Goal: Navigation & Orientation: Find specific page/section

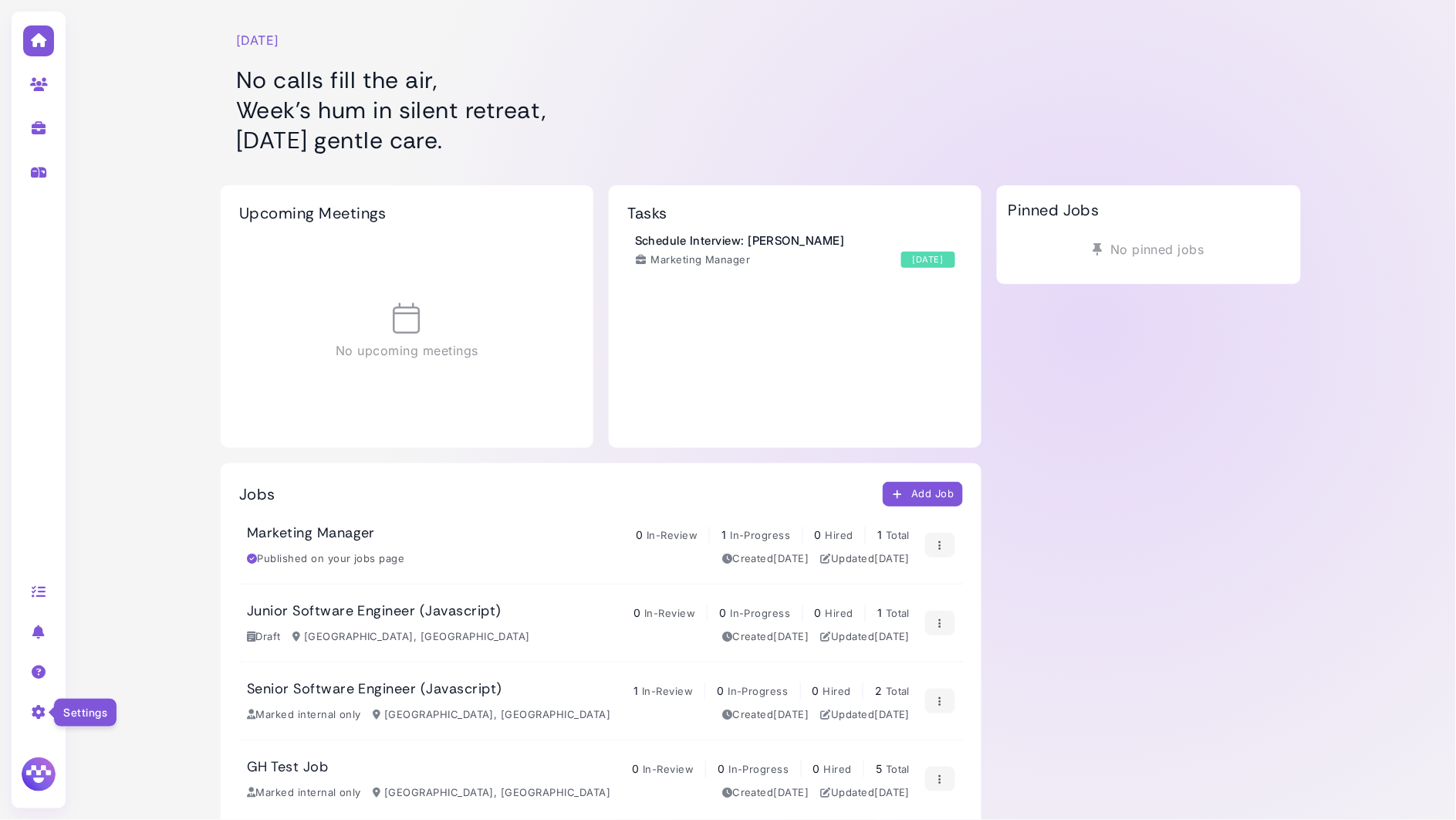
click at [36, 708] on icon at bounding box center [39, 712] width 18 height 14
click at [107, 773] on link "Sign out" at bounding box center [155, 773] width 160 height 21
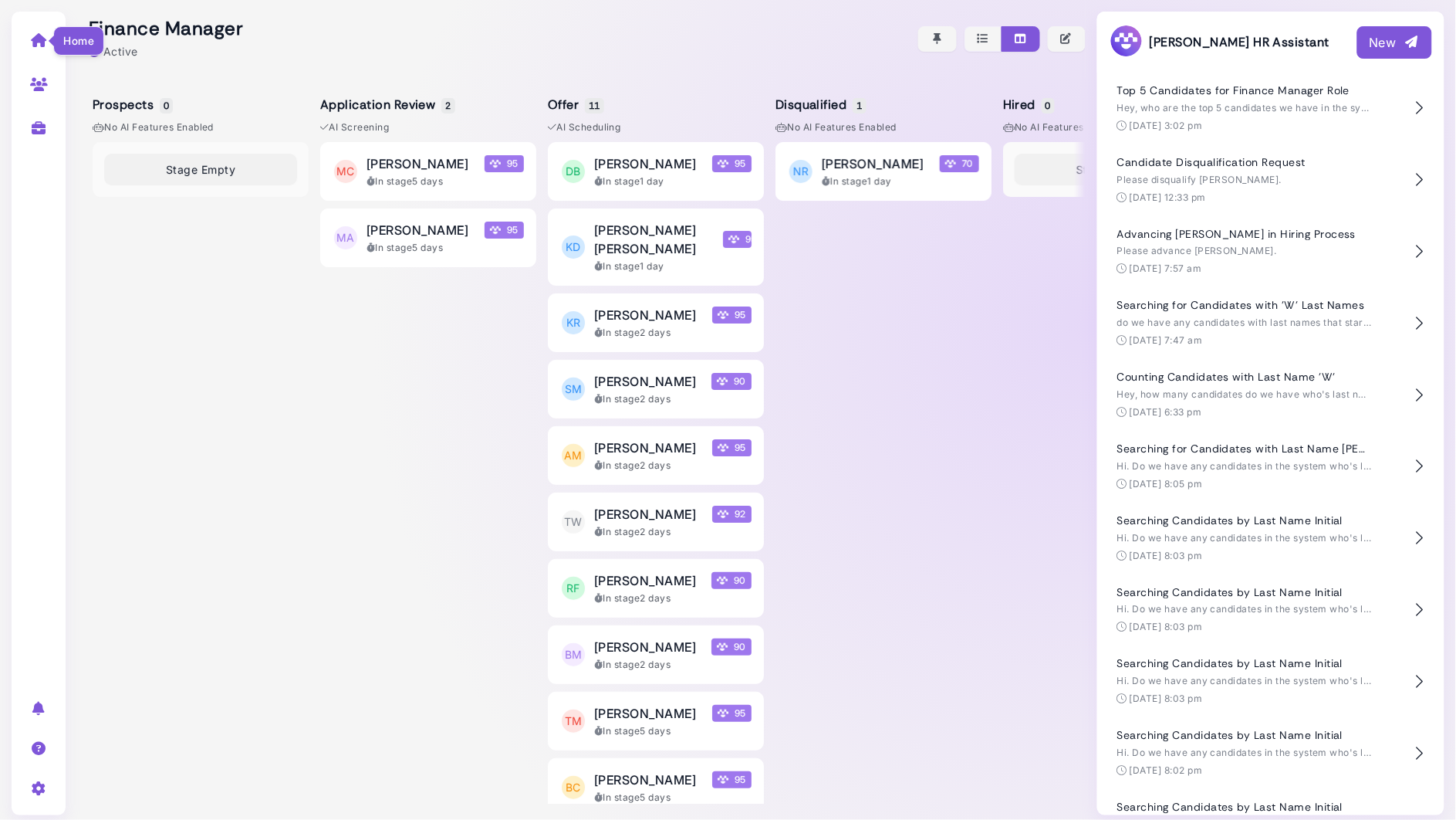
click at [34, 41] on icon at bounding box center [39, 41] width 18 height 14
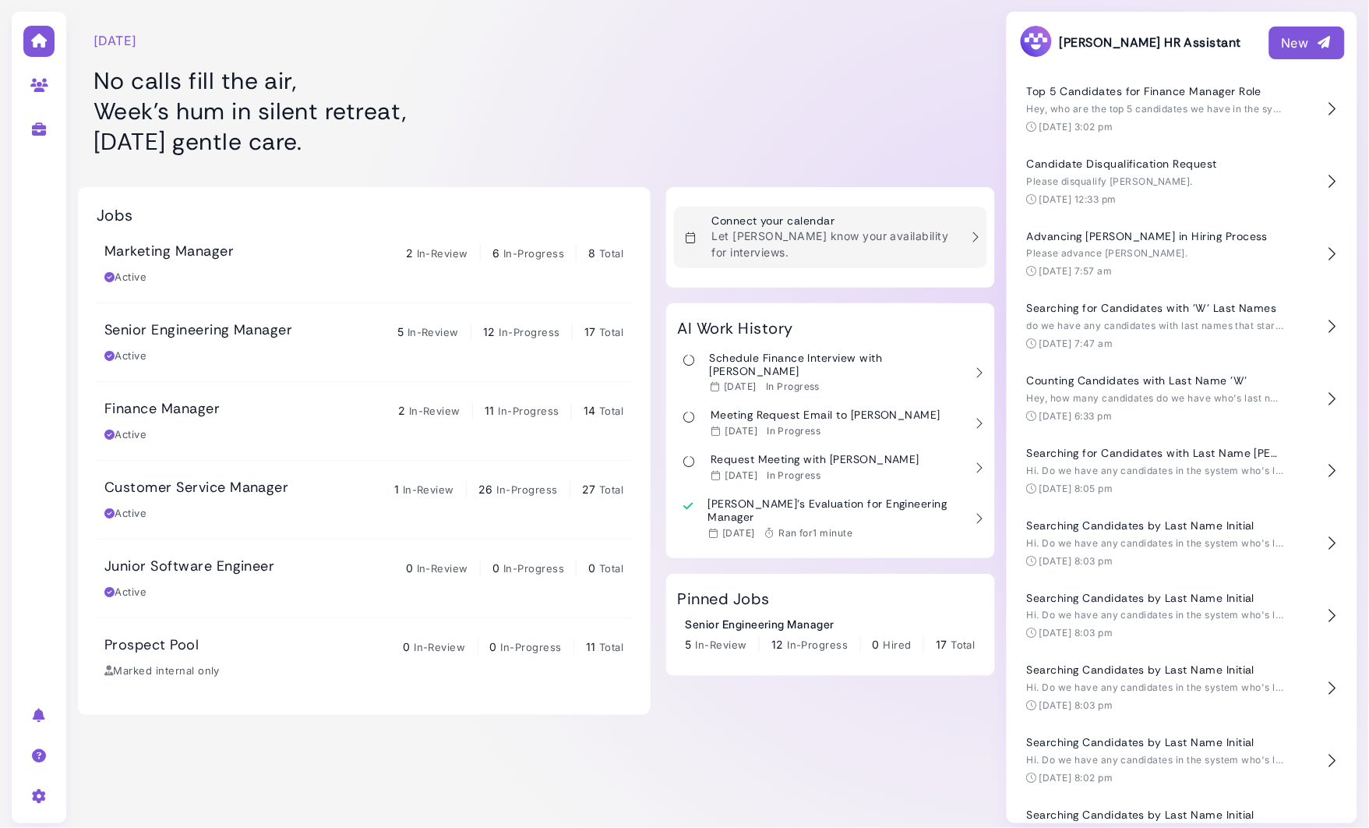
click at [794, 233] on p "Let [PERSON_NAME] know your availability for interviews." at bounding box center [836, 244] width 248 height 33
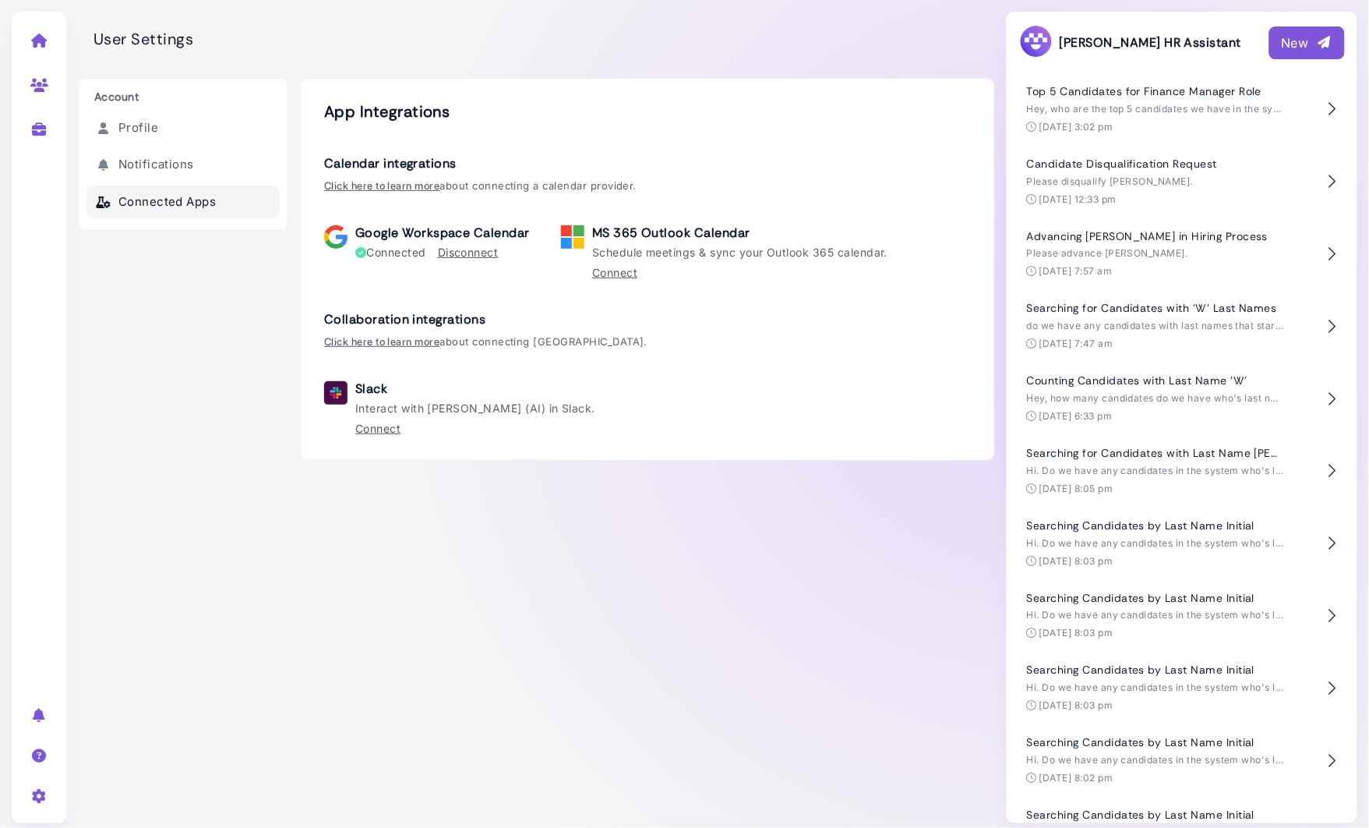
click at [38, 43] on icon at bounding box center [39, 41] width 18 height 14
